Goal: Book appointment/travel/reservation

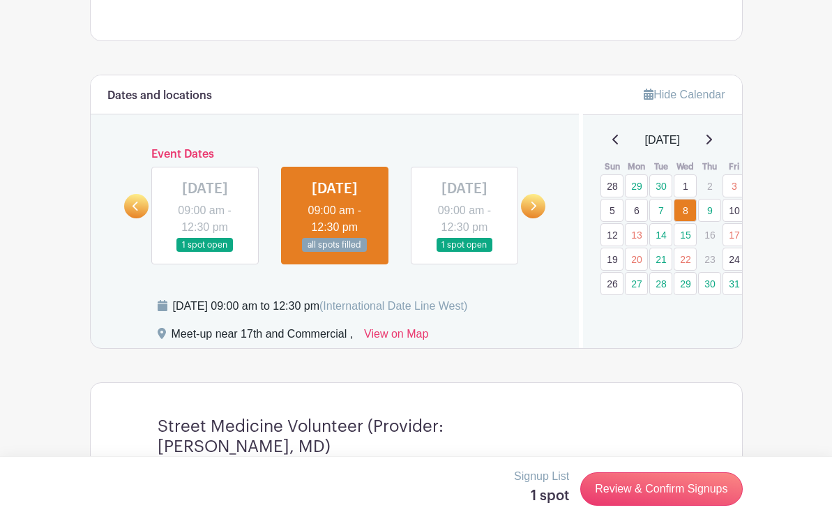
scroll to position [577, 0]
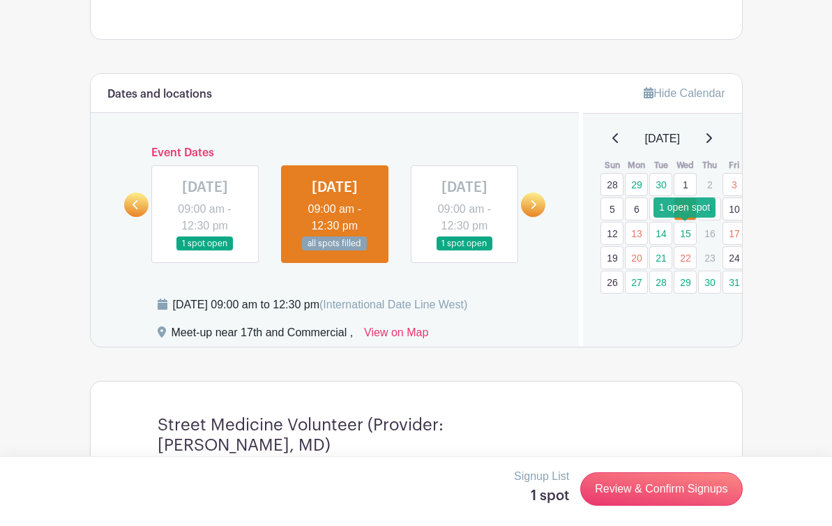
click at [682, 234] on link "15" at bounding box center [684, 233] width 23 height 23
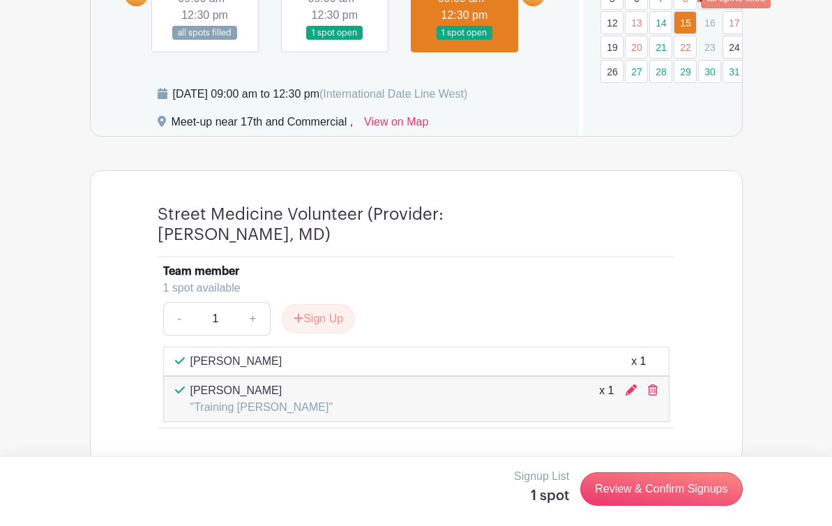
scroll to position [748, 0]
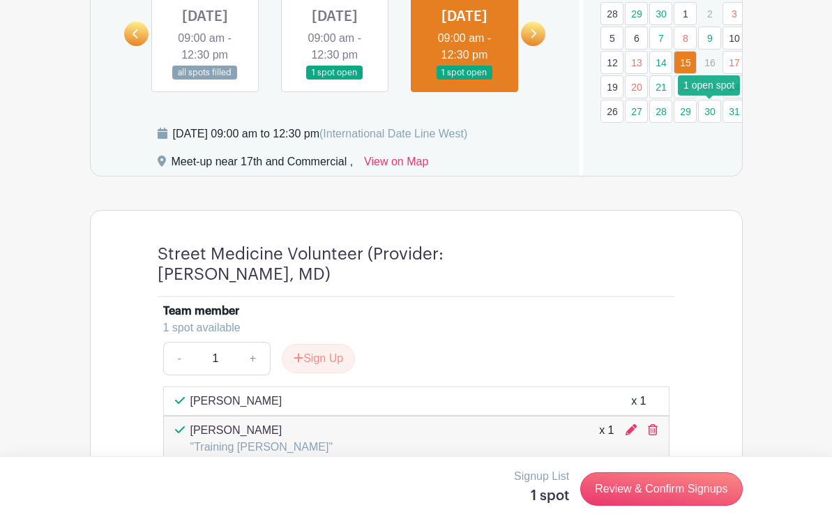
click at [710, 115] on link "30" at bounding box center [709, 111] width 23 height 23
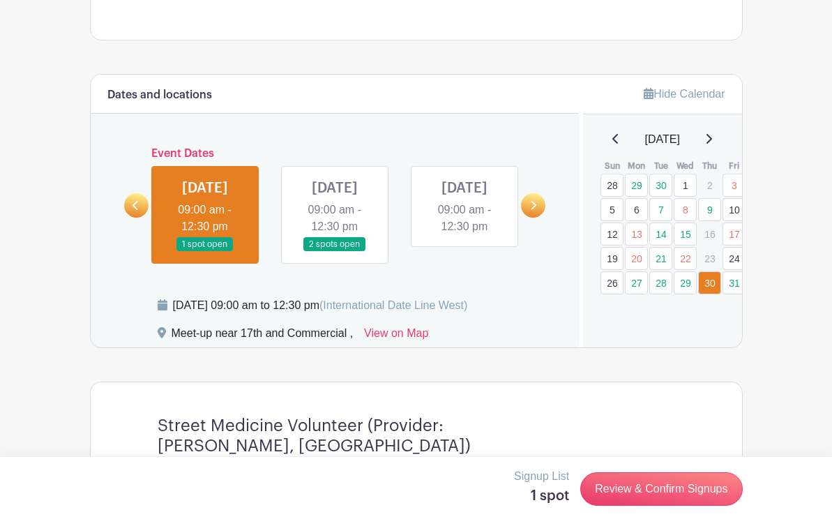
scroll to position [576, 0]
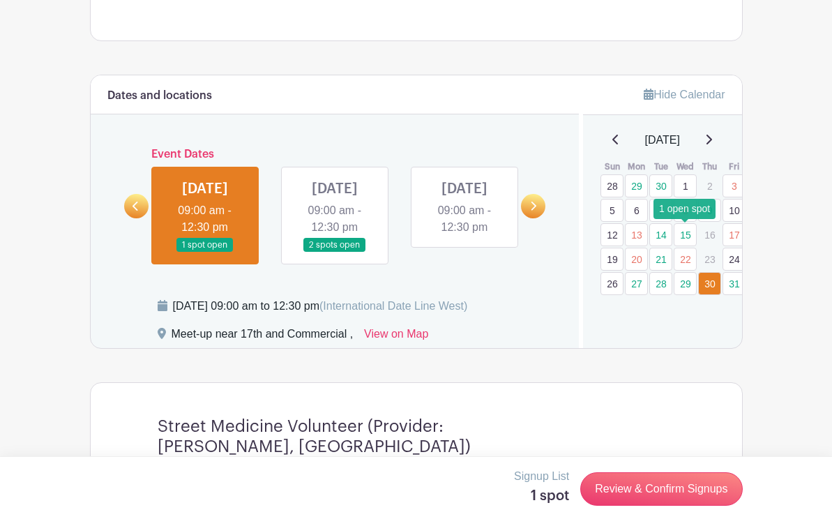
click at [687, 230] on link "15" at bounding box center [684, 234] width 23 height 23
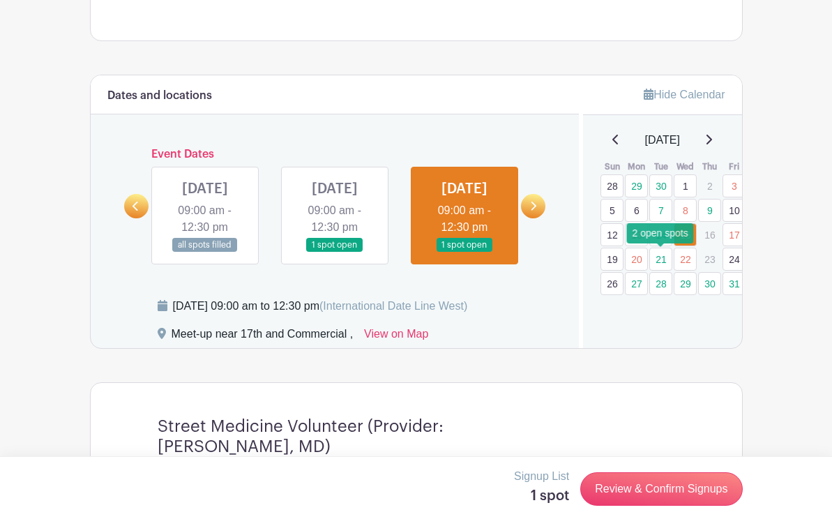
click at [662, 257] on link "21" at bounding box center [660, 258] width 23 height 23
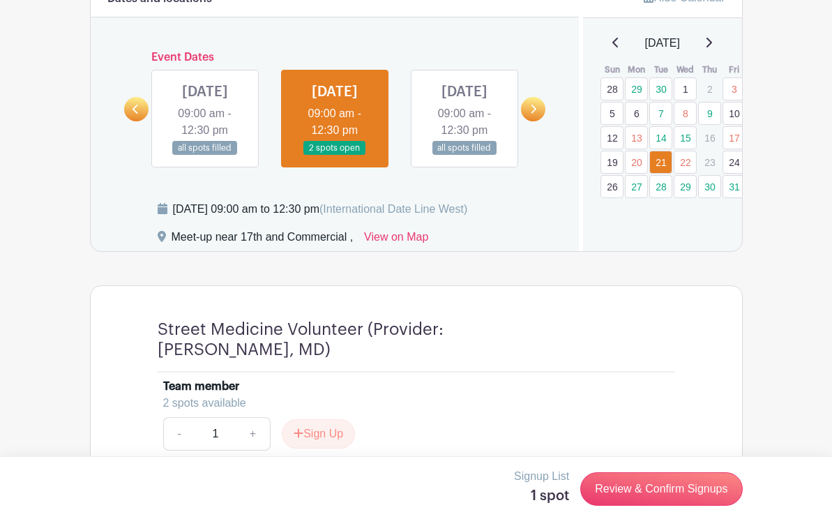
scroll to position [673, 0]
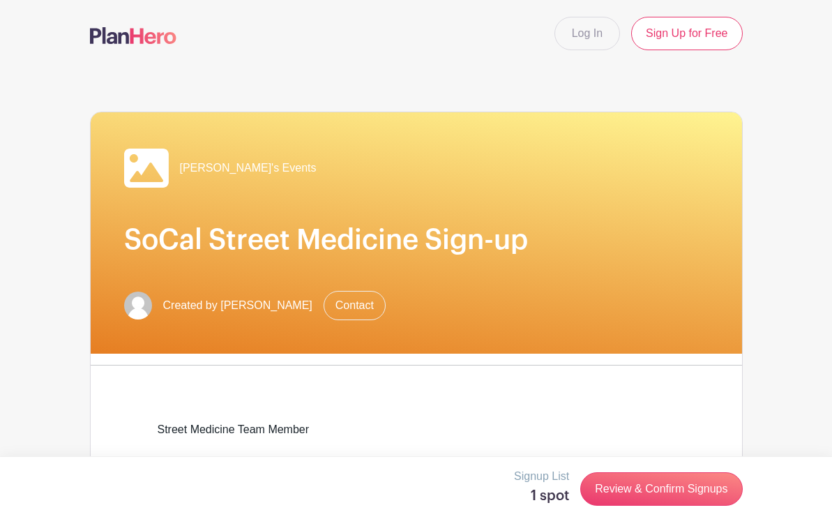
scroll to position [673, 0]
